Goal: Transaction & Acquisition: Purchase product/service

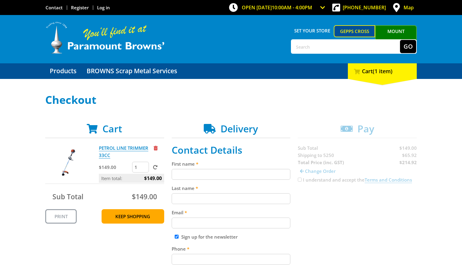
click at [228, 175] on input "First name" at bounding box center [231, 174] width 119 height 11
click at [186, 175] on input "First name" at bounding box center [231, 174] width 119 height 11
paste input "[PERSON_NAME]"
type input "[PERSON_NAME]"
click at [182, 199] on input "Last name" at bounding box center [231, 198] width 119 height 11
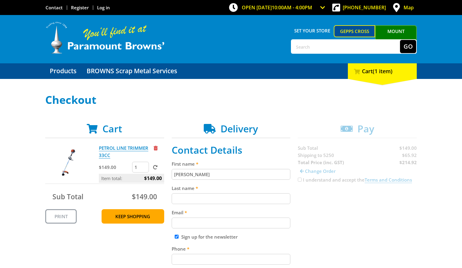
paste input "[PERSON_NAME]"
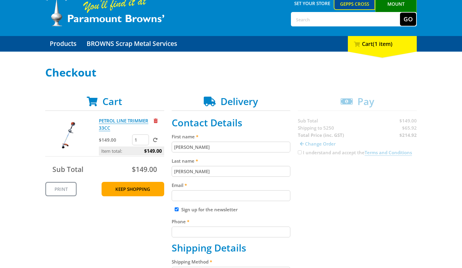
scroll to position [33, 0]
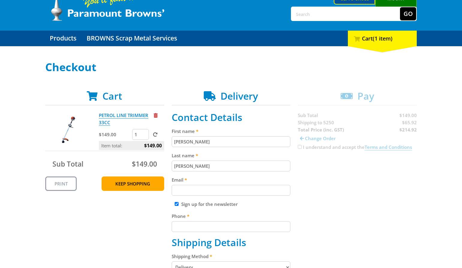
type input "[PERSON_NAME]"
click at [185, 191] on input "Email" at bounding box center [231, 190] width 119 height 11
paste input "[EMAIL_ADDRESS][DOMAIN_NAME]"
type input "[EMAIL_ADDRESS][DOMAIN_NAME]"
click at [227, 224] on input "Phone" at bounding box center [231, 226] width 119 height 11
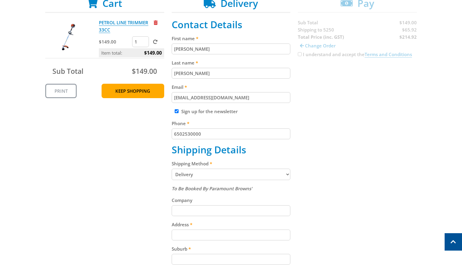
scroll to position [145, 0]
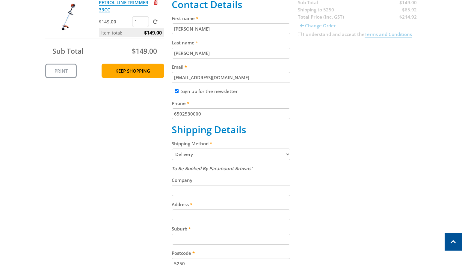
type input "6502530000"
click at [280, 153] on select "Pickup from Gepps Cross Delivery" at bounding box center [231, 153] width 119 height 11
select select "Pickup"
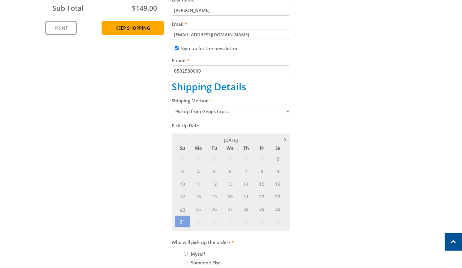
scroll to position [189, 0]
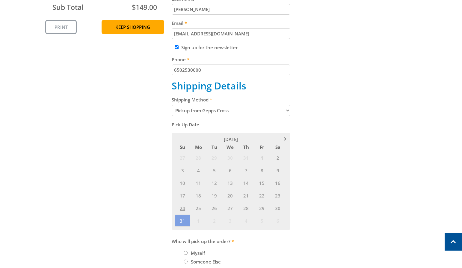
click at [192, 197] on span "18" at bounding box center [198, 195] width 15 height 12
click at [284, 140] on link at bounding box center [285, 137] width 5 height 5
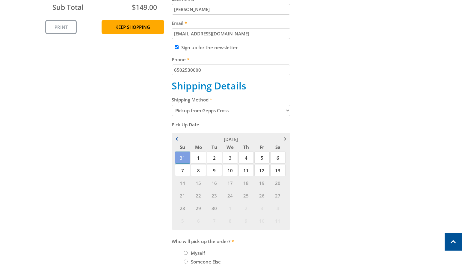
click at [177, 137] on div "[DATE]" at bounding box center [231, 138] width 113 height 7
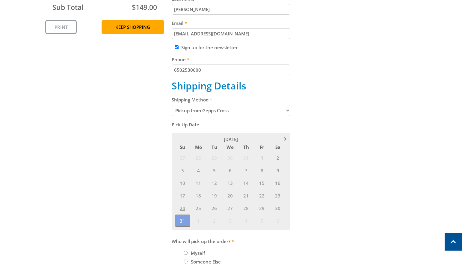
click at [182, 221] on span "31" at bounding box center [182, 220] width 15 height 12
click at [286, 138] on link at bounding box center [285, 137] width 5 height 5
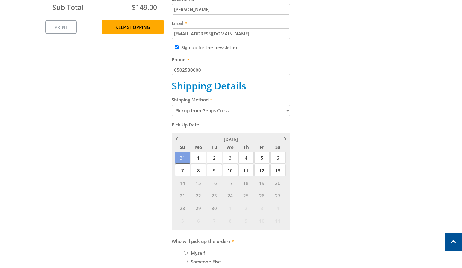
click at [184, 159] on span "31" at bounding box center [182, 157] width 15 height 12
click at [200, 161] on span "1" at bounding box center [198, 157] width 15 height 12
click at [201, 159] on span "1" at bounding box center [198, 157] width 15 height 12
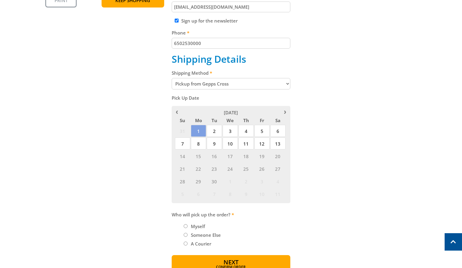
scroll to position [218, 0]
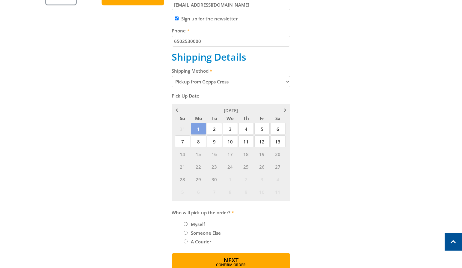
click at [325, 190] on div "Cart PETROL LINE TRIMMER 33CC $149.00 1 Item total: $149.00 Sub Total $149.00 P…" at bounding box center [231, 88] width 372 height 366
click at [200, 224] on label "Myself" at bounding box center [198, 224] width 18 height 10
click at [188, 224] on input "Myself" at bounding box center [186, 224] width 4 height 4
radio input "true"
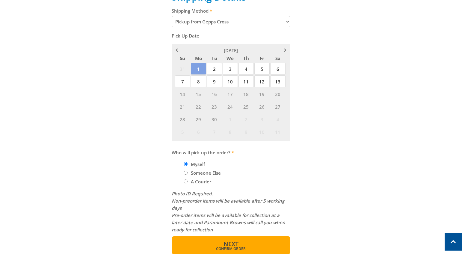
scroll to position [278, 0]
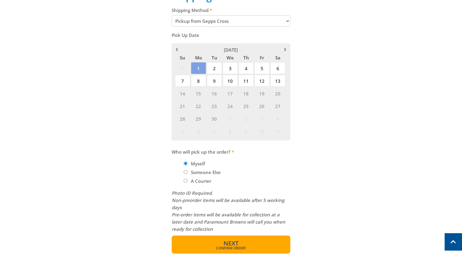
click at [249, 242] on button "Next Confirm order" at bounding box center [231, 244] width 119 height 18
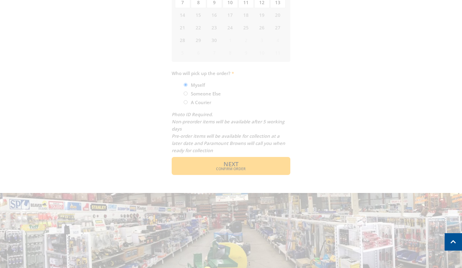
scroll to position [355, 0]
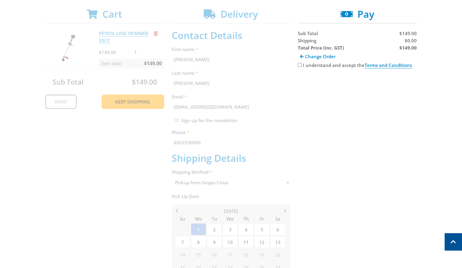
scroll to position [14, 0]
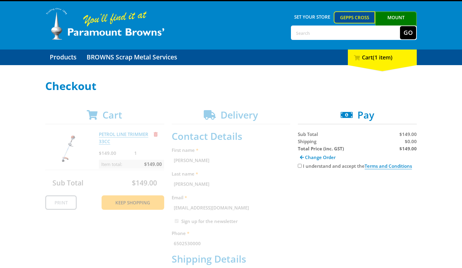
click at [300, 164] on input "I understand and accept the Terms and Conditions" at bounding box center [300, 166] width 4 height 4
checkbox input "true"
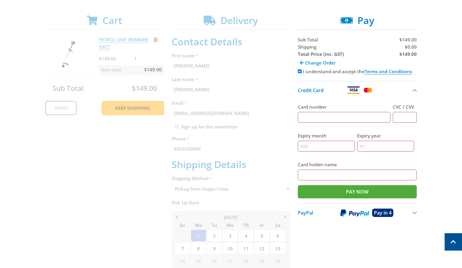
scroll to position [239, 0]
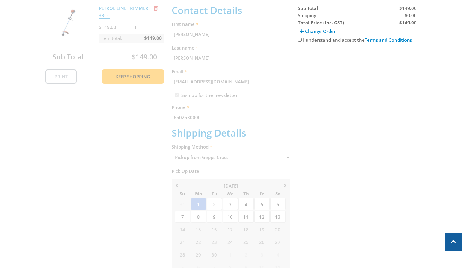
scroll to position [123, 0]
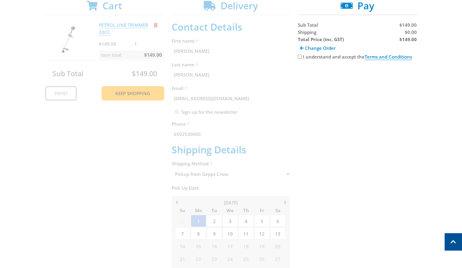
click at [249, 112] on div "Cart PETROL LINE TRIMMER 33CC $149.00 1 Item total: $149.00 Sub Total $149.00 P…" at bounding box center [231, 212] width 372 height 425
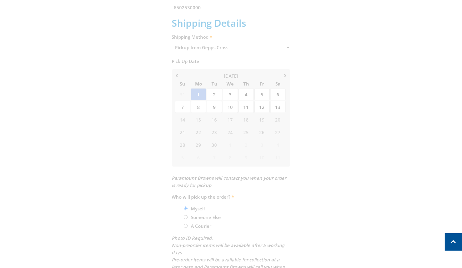
scroll to position [195, 0]
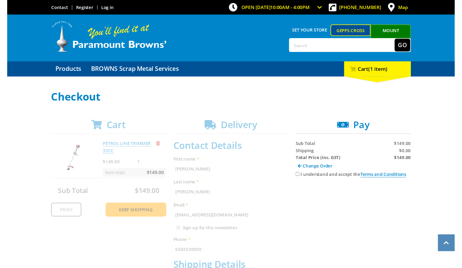
scroll to position [123, 0]
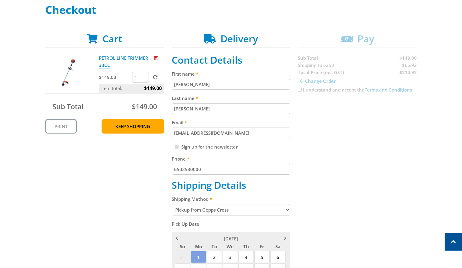
scroll to position [34, 0]
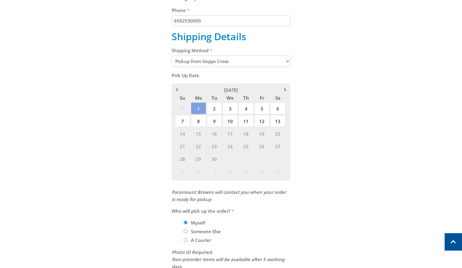
scroll to position [297, 0]
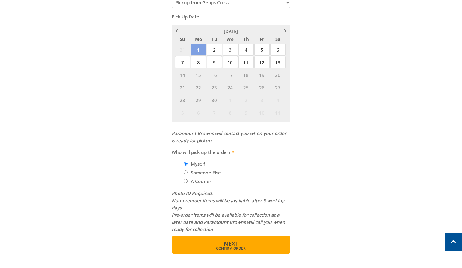
click at [238, 239] on span "Next" at bounding box center [231, 243] width 15 height 8
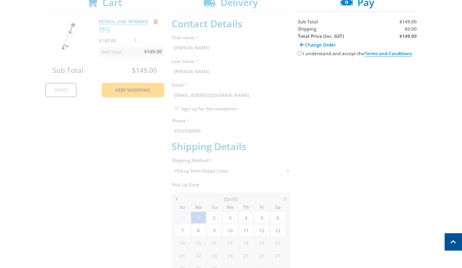
scroll to position [123, 0]
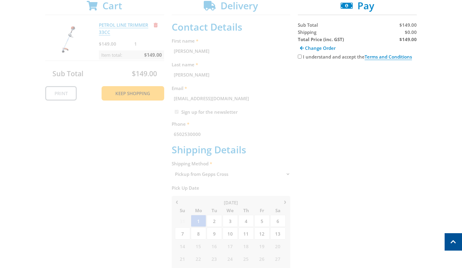
click at [301, 57] on input "I understand and accept the Terms and Conditions" at bounding box center [300, 57] width 4 height 4
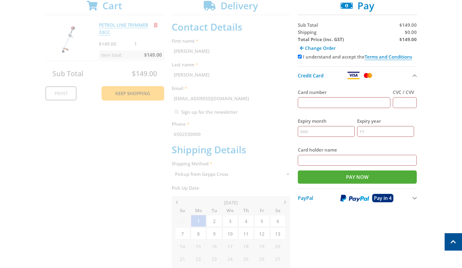
click at [301, 58] on input "I understand and accept the Terms and Conditions" at bounding box center [300, 57] width 4 height 4
checkbox input "false"
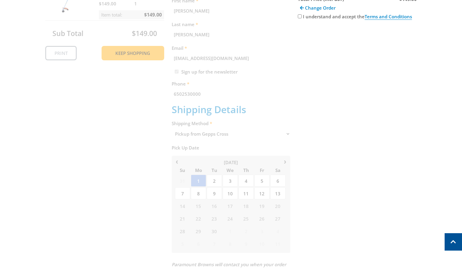
scroll to position [94, 0]
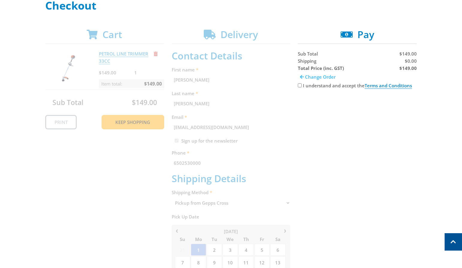
click at [313, 78] on span "Change Order" at bounding box center [320, 77] width 31 height 6
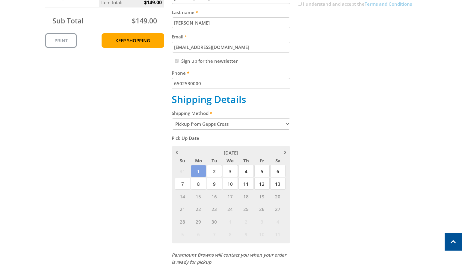
scroll to position [185, 0]
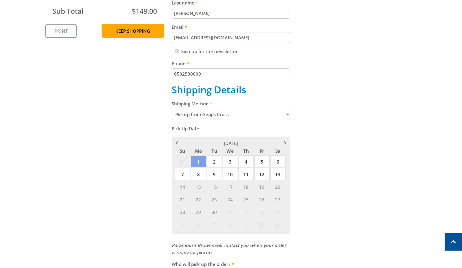
click at [265, 116] on select "Pickup from Gepps Cross Delivery" at bounding box center [231, 113] width 119 height 11
select select "Delivery"
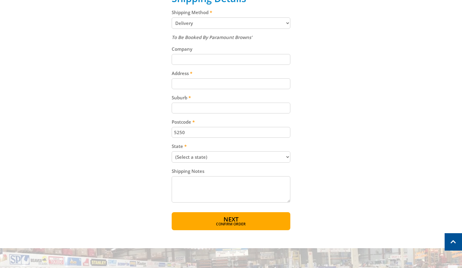
scroll to position [257, 0]
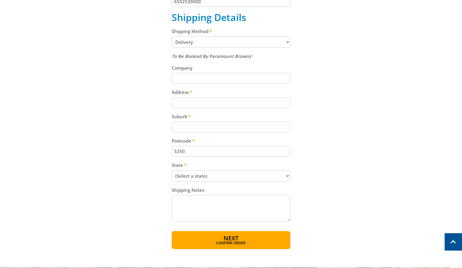
click at [189, 101] on input "Address" at bounding box center [231, 102] width 119 height 11
paste input "[STREET_ADDRESS][PERSON_NAME]"
type input "[STREET_ADDRESS][PERSON_NAME]"
click at [357, 118] on div "Cart PETROL LINE TRIMMER 33CC $149.00 1 Item total: $149.00 Sub Total $149.00 P…" at bounding box center [231, 56] width 372 height 383
click at [206, 128] on input "Suburb" at bounding box center [231, 126] width 119 height 11
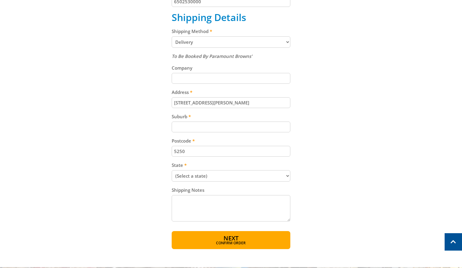
paste input "Totness"
type input "Totness"
click at [187, 178] on select "(Select a state) [GEOGRAPHIC_DATA] [GEOGRAPHIC_DATA] [GEOGRAPHIC_DATA] [GEOGRAP…" at bounding box center [231, 175] width 119 height 11
select select "SA"
click at [172, 170] on select "(Select a state) [GEOGRAPHIC_DATA] [GEOGRAPHIC_DATA] [GEOGRAPHIC_DATA] [GEOGRAP…" at bounding box center [231, 175] width 119 height 11
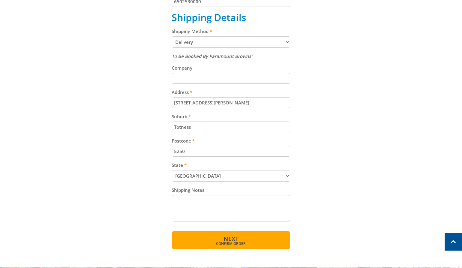
click at [226, 242] on span "Confirm order" at bounding box center [231, 244] width 93 height 4
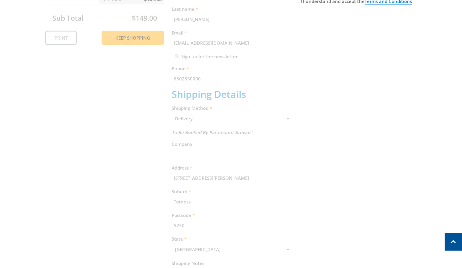
scroll to position [122, 0]
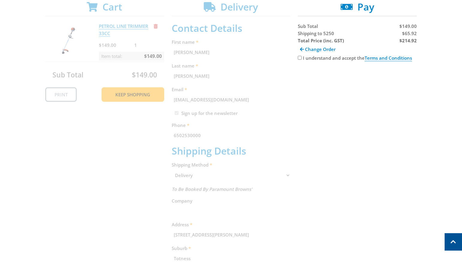
click at [298, 57] on input "I understand and accept the Terms and Conditions" at bounding box center [300, 58] width 4 height 4
checkbox input "true"
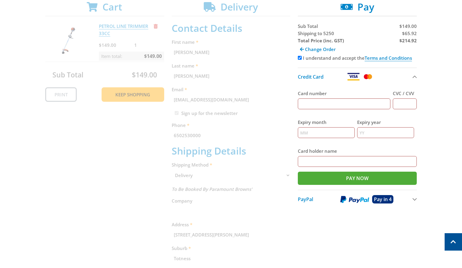
click at [308, 31] on span "Shipping to 5250" at bounding box center [316, 33] width 36 height 6
copy span "Shipping"
click at [411, 35] on span "$65.92" at bounding box center [409, 33] width 15 height 6
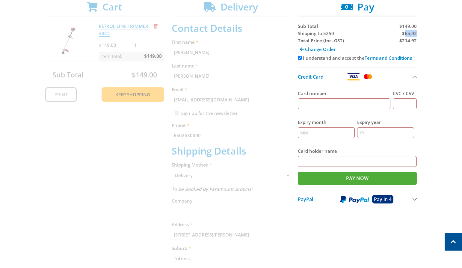
copy span "65.92"
click at [409, 42] on strong "$214.92" at bounding box center [407, 40] width 17 height 6
copy strong "214.92"
